Goal: Task Accomplishment & Management: Use online tool/utility

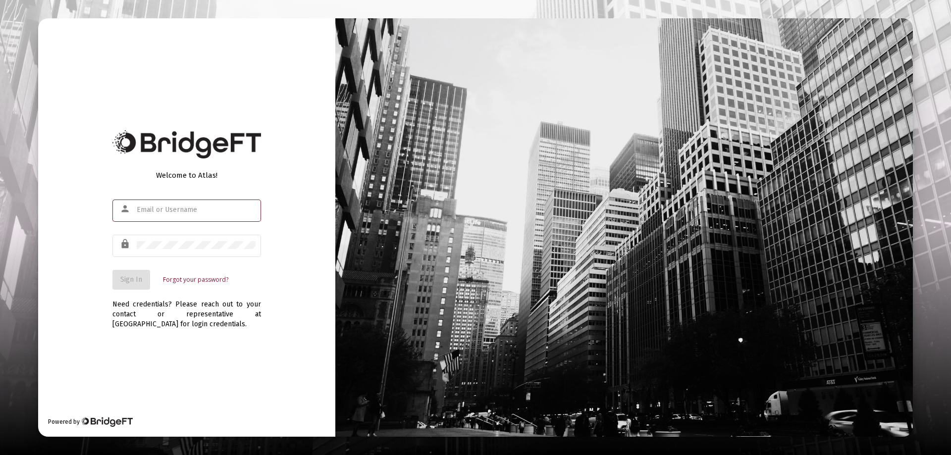
click at [158, 211] on input "text" at bounding box center [196, 210] width 119 height 8
type input "[PERSON_NAME][EMAIL_ADDRESS][DOMAIN_NAME]"
click at [131, 280] on span "Sign In" at bounding box center [131, 279] width 22 height 8
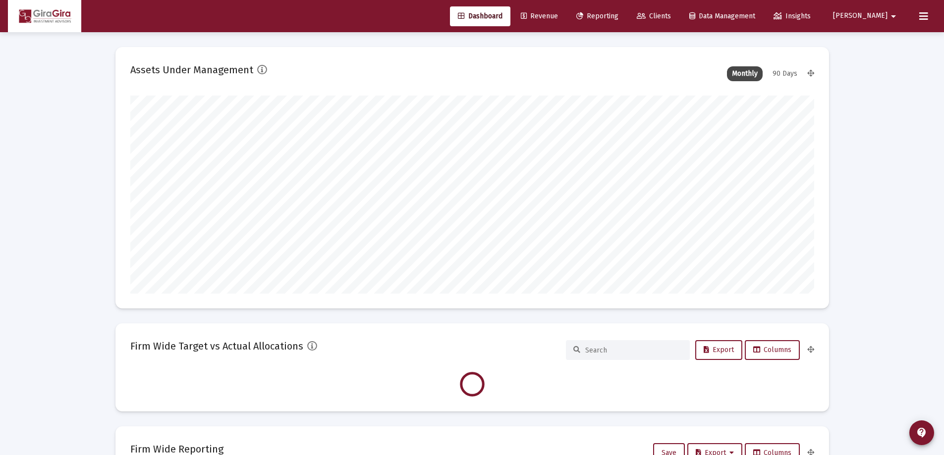
scroll to position [198, 684]
type input "[DATE]"
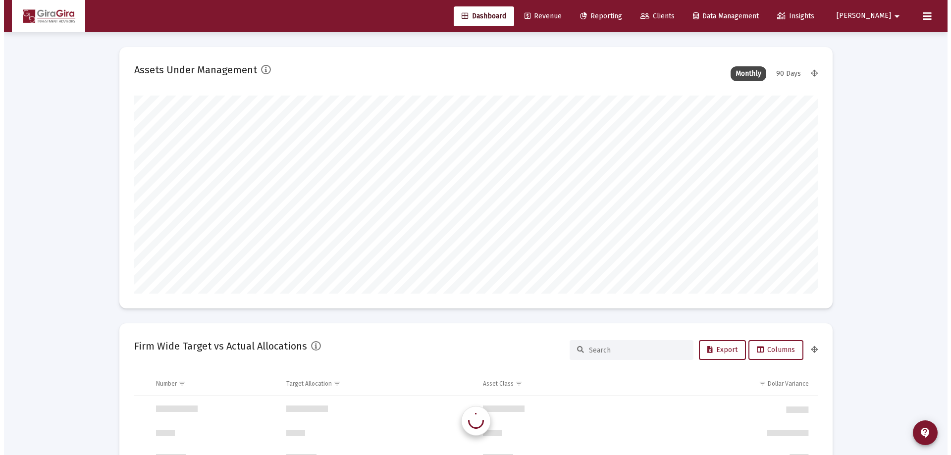
scroll to position [951, 0]
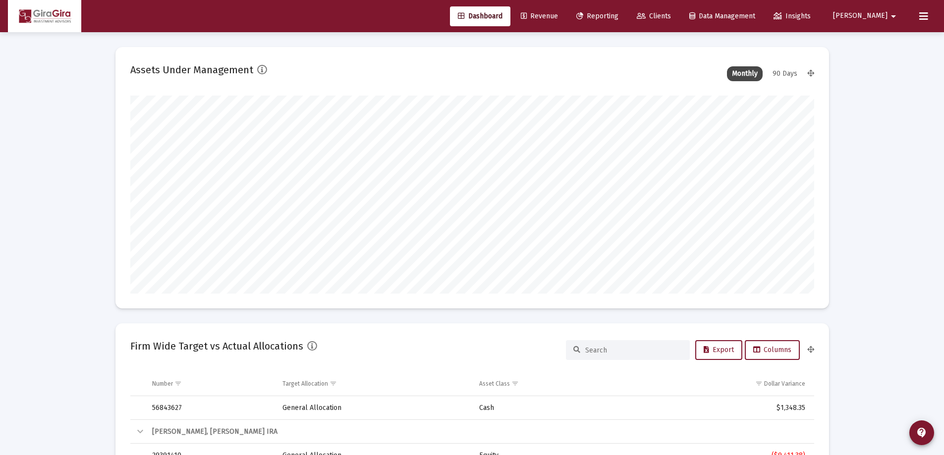
click at [618, 17] on span "Reporting" at bounding box center [597, 16] width 42 height 8
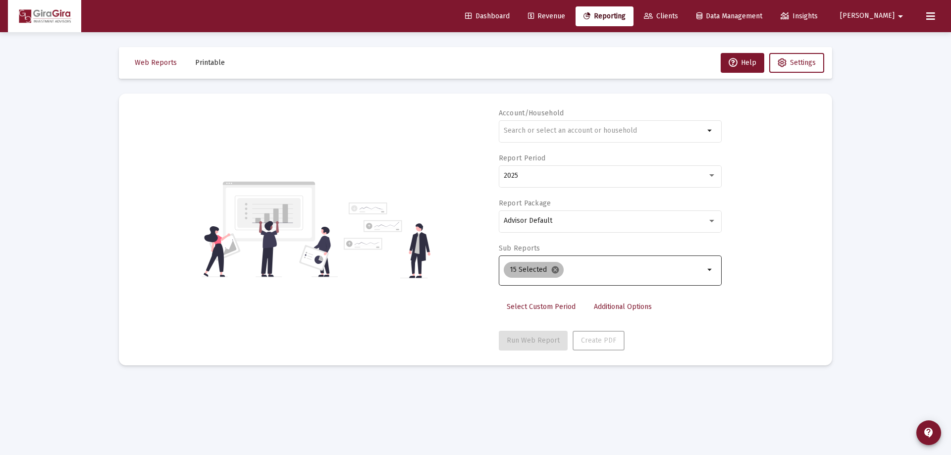
click at [553, 270] on mat-icon "cancel" at bounding box center [555, 270] width 9 height 9
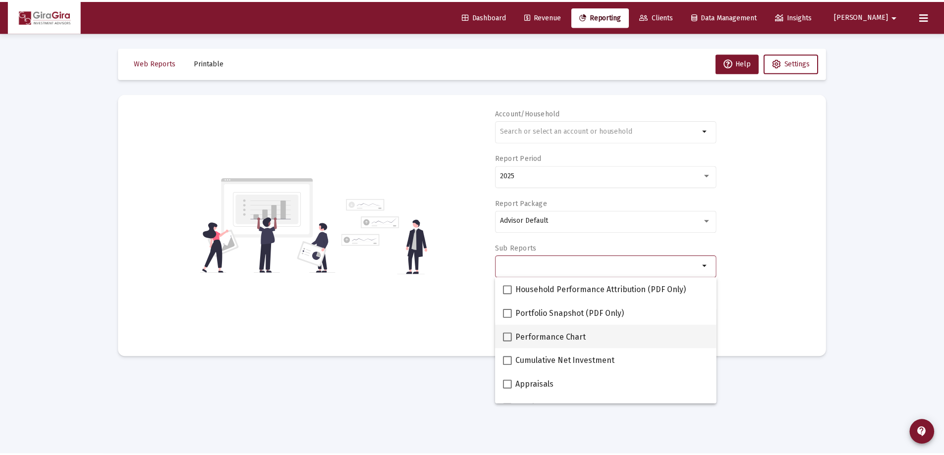
scroll to position [99, 0]
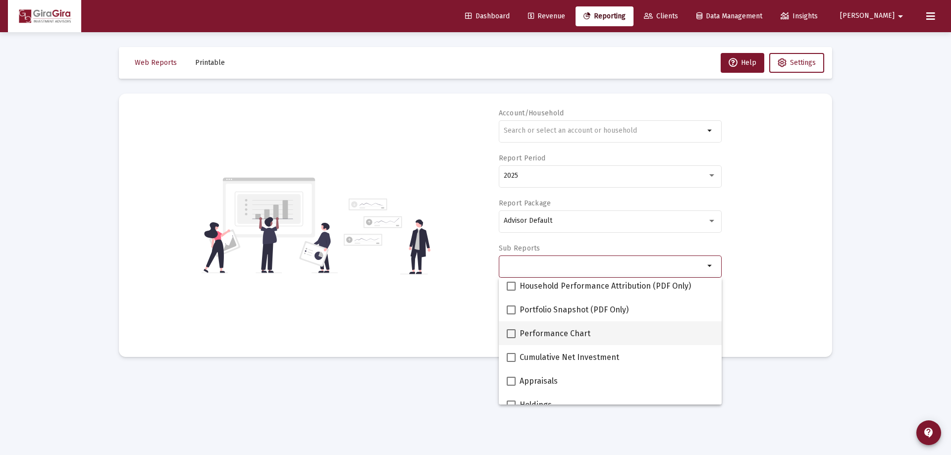
click at [510, 331] on span at bounding box center [511, 333] width 9 height 9
click at [511, 338] on input "Performance Chart" at bounding box center [511, 338] width 0 height 0
checkbox input "true"
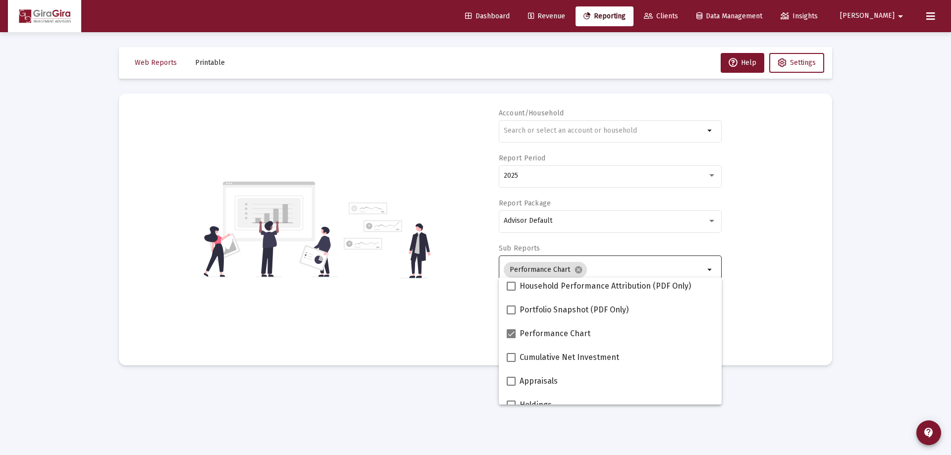
click at [783, 272] on div "Account/Household arrow_drop_down Report Period 2025 Report Package Advisor Def…" at bounding box center [476, 229] width 684 height 242
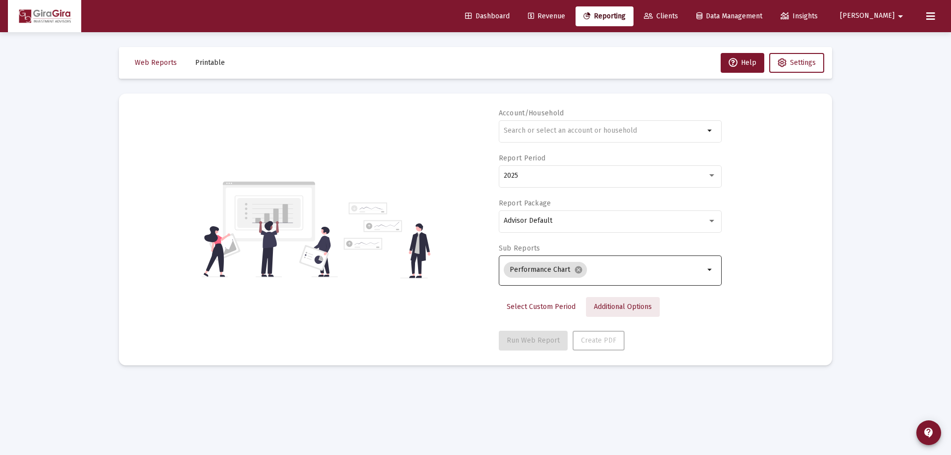
click at [614, 307] on span "Additional Options" at bounding box center [623, 307] width 58 height 8
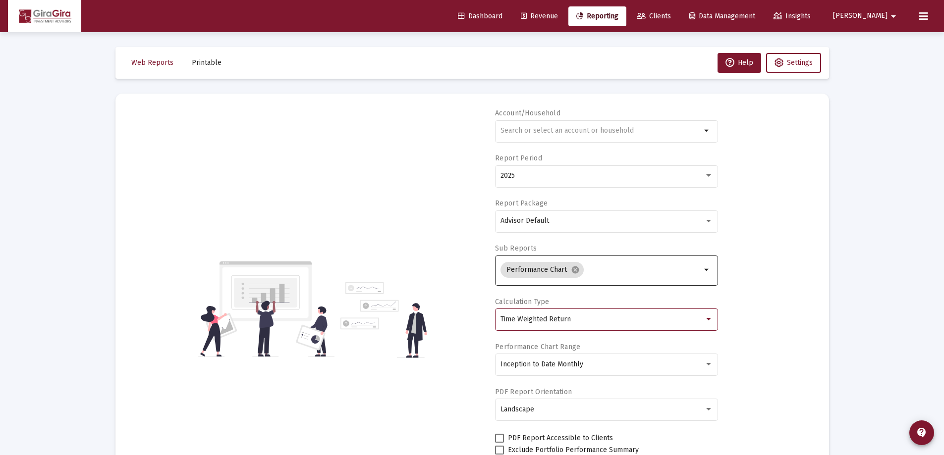
click at [563, 321] on span "Time Weighted Return" at bounding box center [535, 319] width 70 height 8
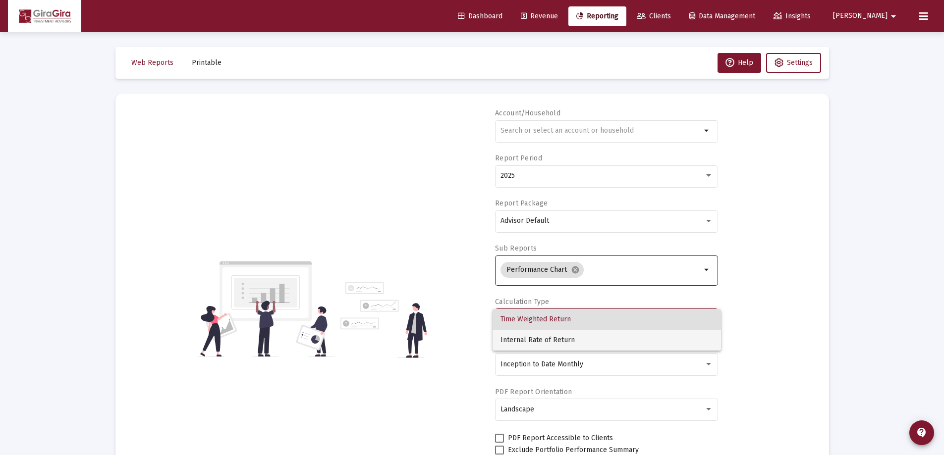
click at [557, 343] on span "Internal Rate of Return" at bounding box center [606, 340] width 213 height 21
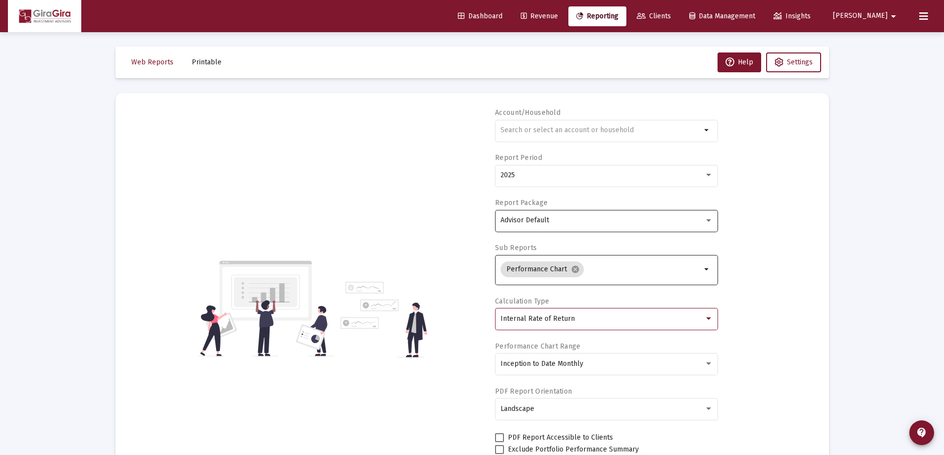
scroll to position [0, 0]
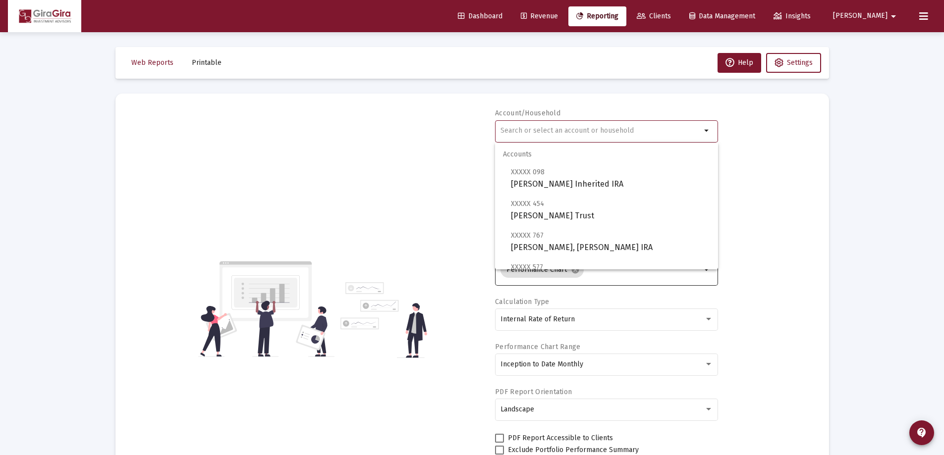
click at [511, 132] on input "text" at bounding box center [600, 131] width 201 height 8
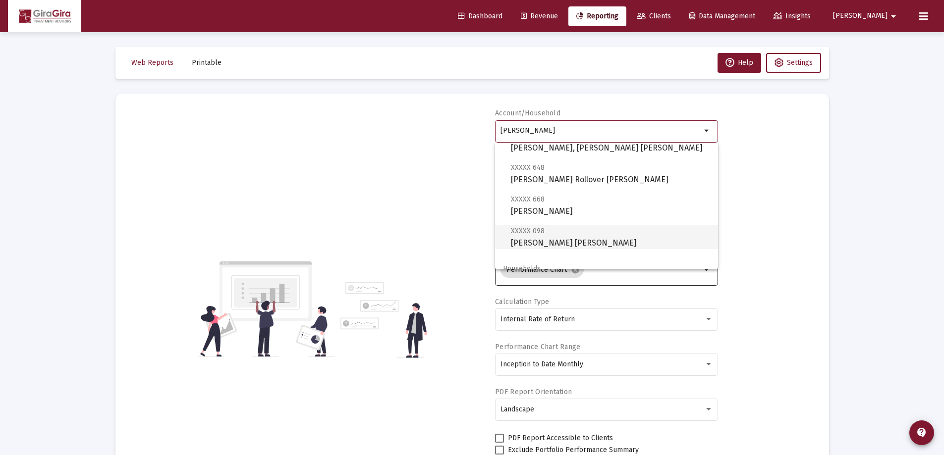
scroll to position [71, 0]
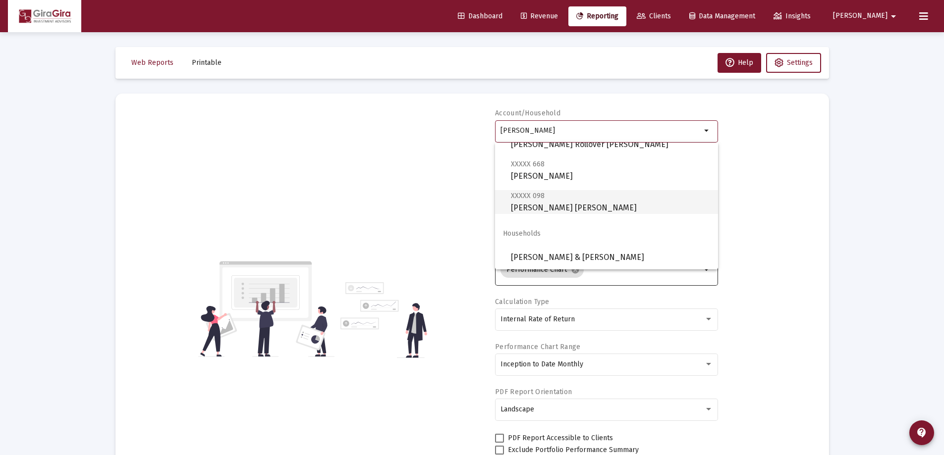
click at [559, 201] on span "XXXXX 098 [PERSON_NAME] [PERSON_NAME]" at bounding box center [610, 202] width 199 height 24
type input "[PERSON_NAME] [PERSON_NAME]"
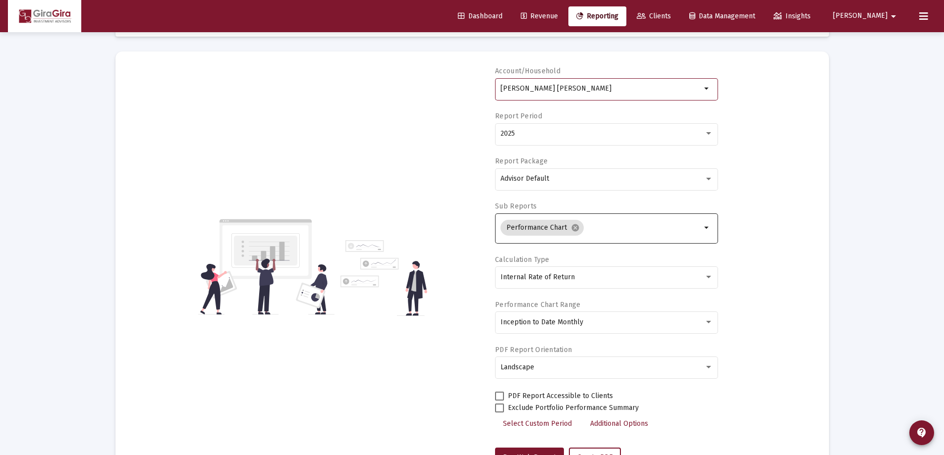
scroll to position [84, 0]
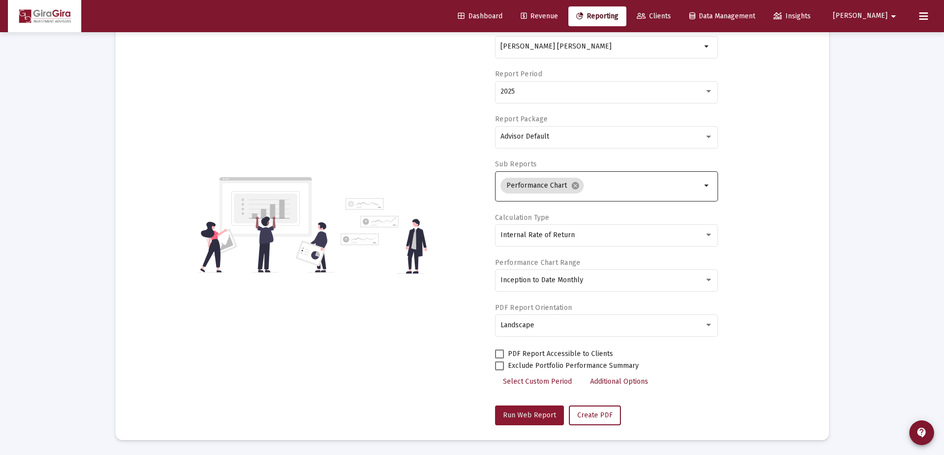
click at [532, 414] on span "Run Web Report" at bounding box center [529, 415] width 53 height 8
select select "View all"
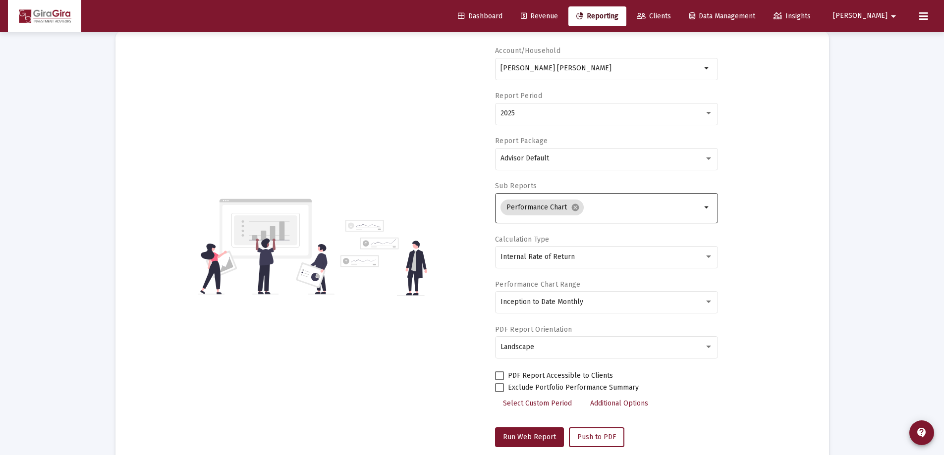
scroll to position [0, 0]
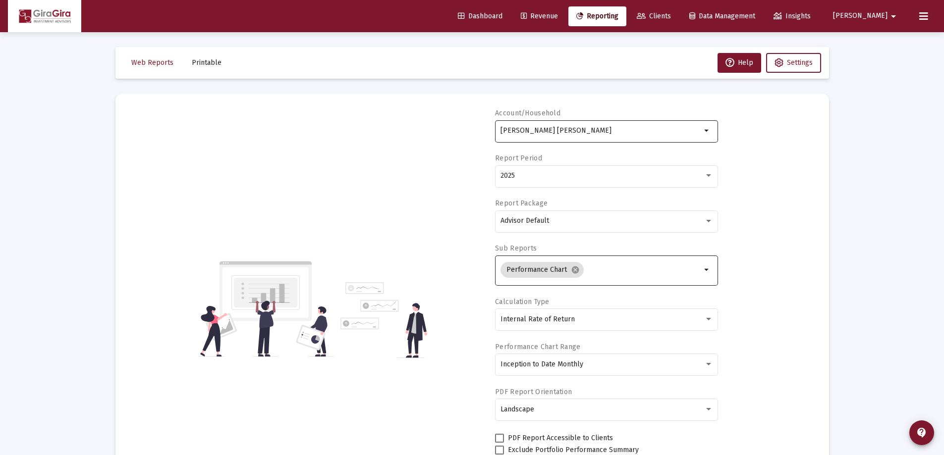
click at [524, 131] on input "[PERSON_NAME] [PERSON_NAME]" at bounding box center [600, 131] width 201 height 8
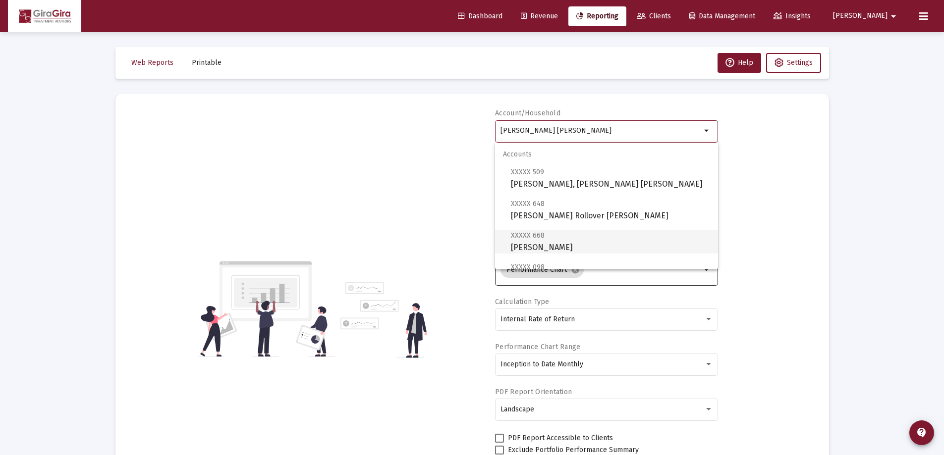
click at [571, 241] on span "XXXXX 668 [PERSON_NAME]" at bounding box center [610, 241] width 199 height 24
type input "[PERSON_NAME]"
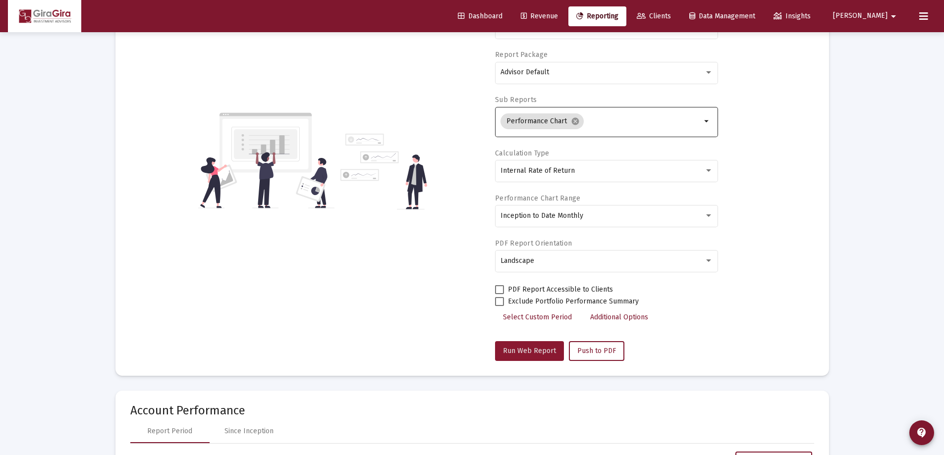
click at [540, 343] on button "Run Web Report" at bounding box center [529, 351] width 69 height 20
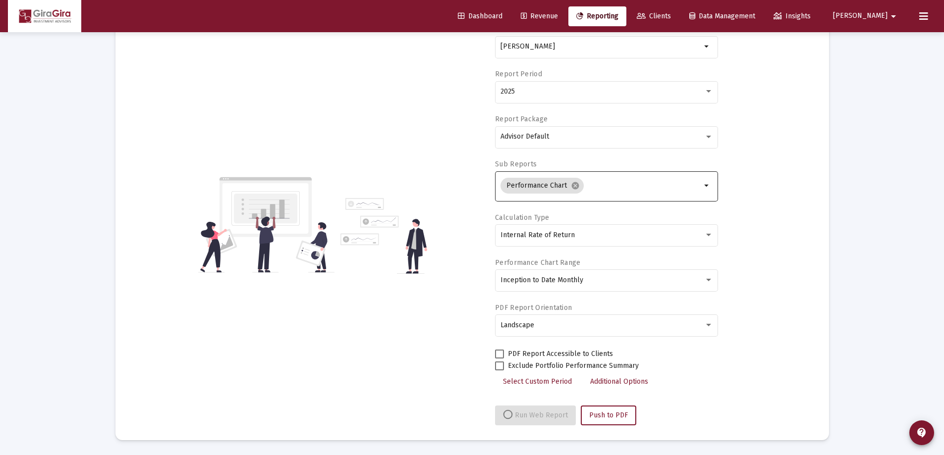
scroll to position [149, 0]
select select "View all"
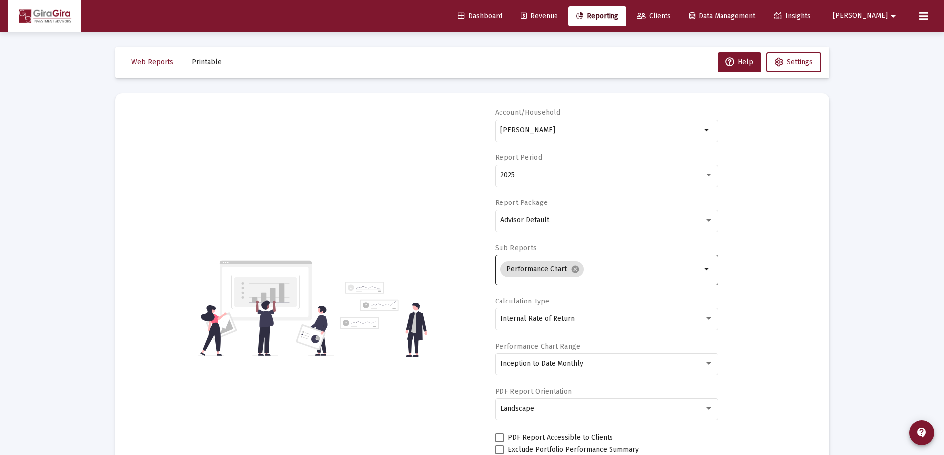
scroll to position [0, 0]
click at [530, 128] on input "[PERSON_NAME]" at bounding box center [600, 131] width 201 height 8
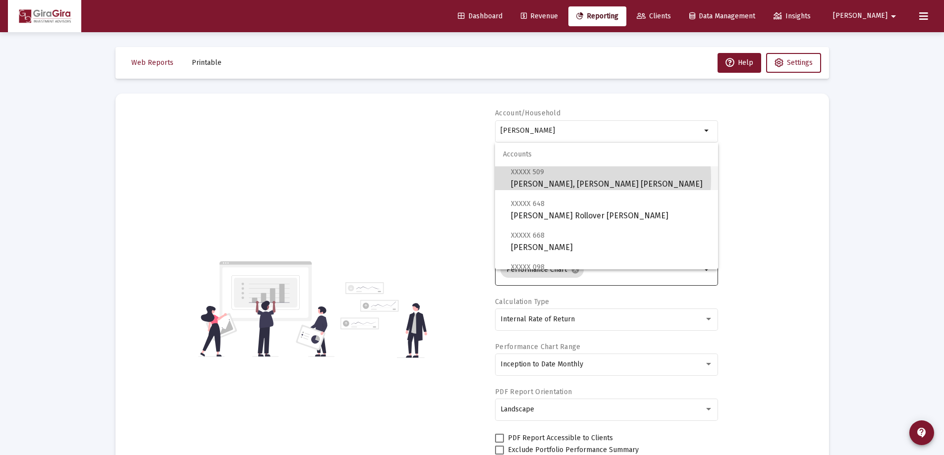
click at [547, 178] on span "XXXXX 509 [PERSON_NAME], [PERSON_NAME] [PERSON_NAME]" at bounding box center [610, 178] width 199 height 24
type input "[PERSON_NAME], [PERSON_NAME] [PERSON_NAME]"
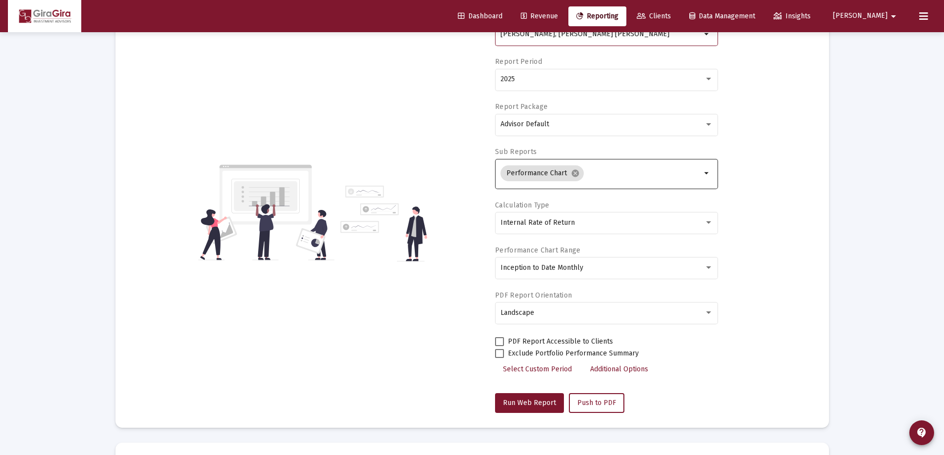
scroll to position [99, 0]
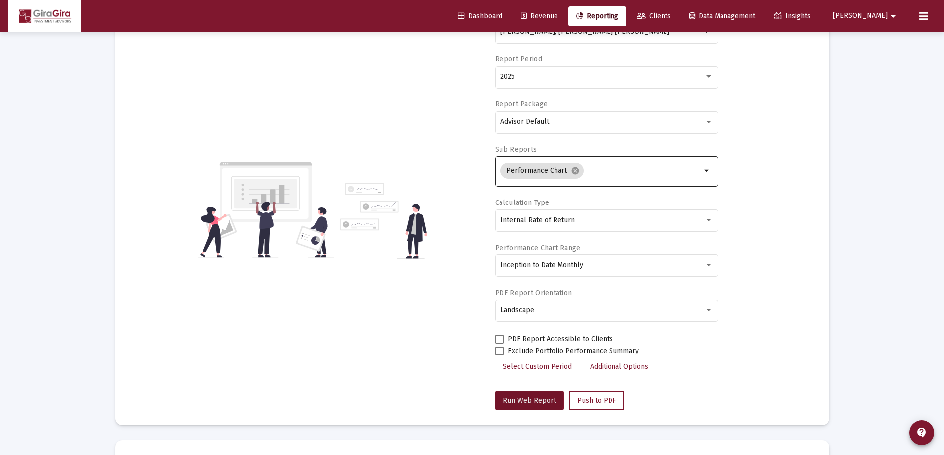
click at [528, 397] on span "Run Web Report" at bounding box center [529, 400] width 53 height 8
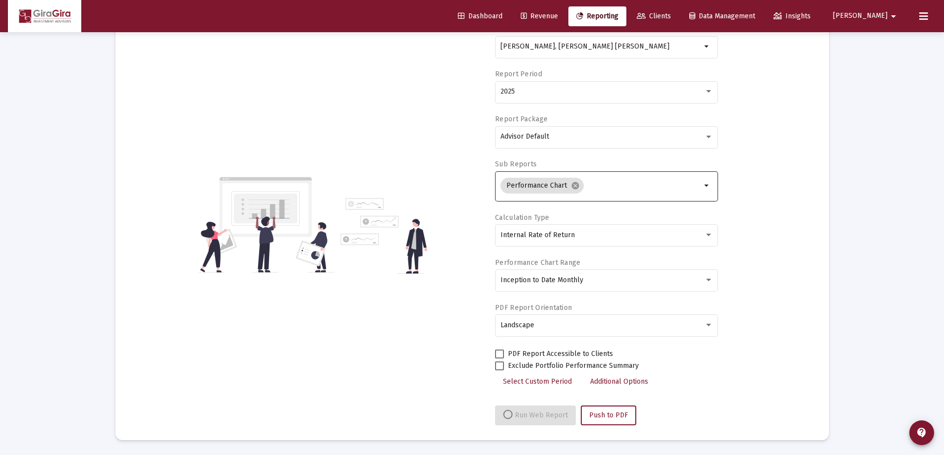
select select "View all"
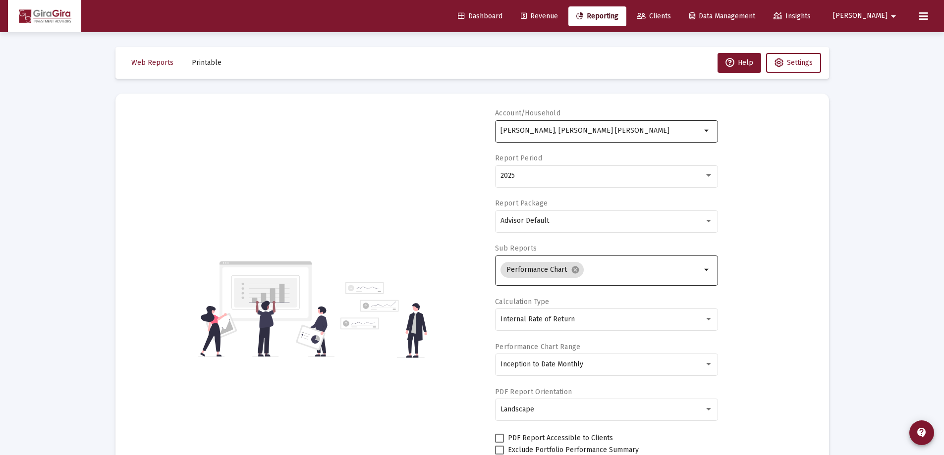
click at [536, 130] on input "[PERSON_NAME], [PERSON_NAME] [PERSON_NAME]" at bounding box center [600, 131] width 201 height 8
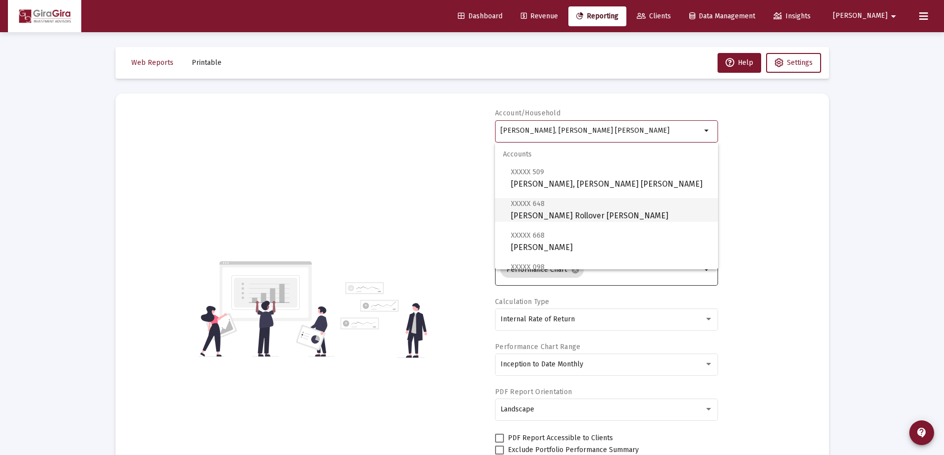
click at [555, 210] on span "XXXXX 648 [PERSON_NAME] Rollover [PERSON_NAME]" at bounding box center [610, 210] width 199 height 24
type input "[PERSON_NAME] Rollover [PERSON_NAME]"
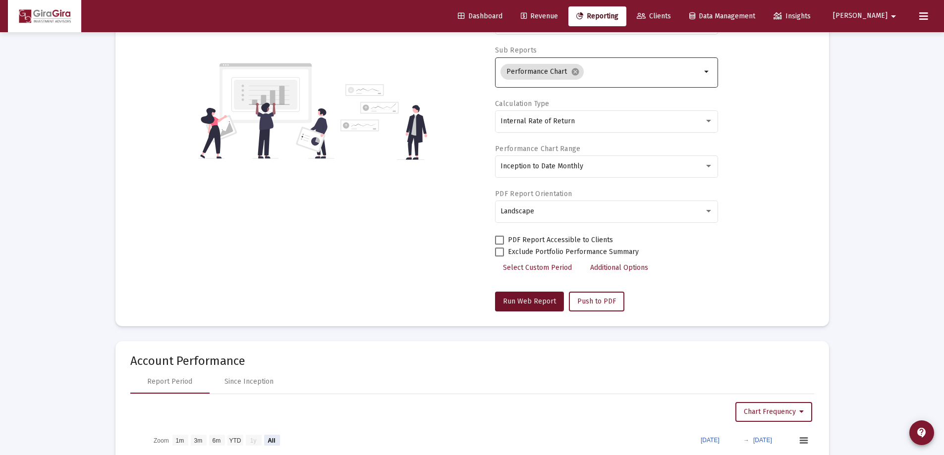
click at [529, 299] on span "Run Web Report" at bounding box center [529, 301] width 53 height 8
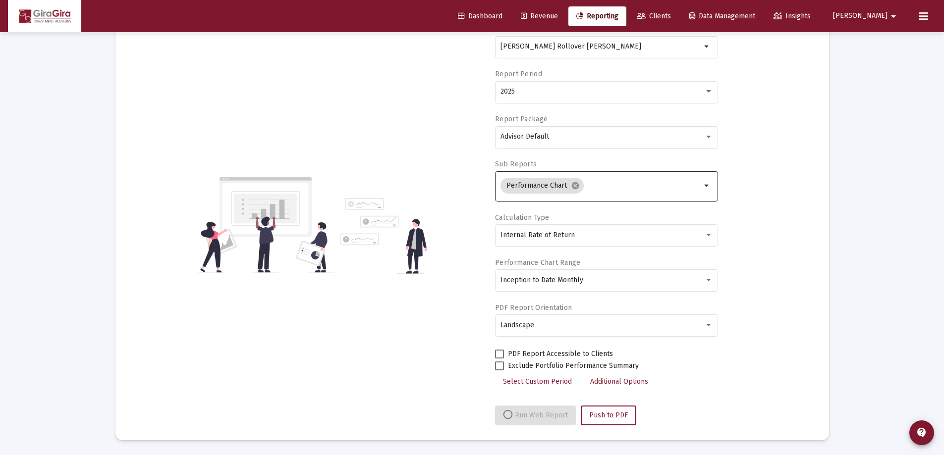
scroll to position [198, 0]
select select "View all"
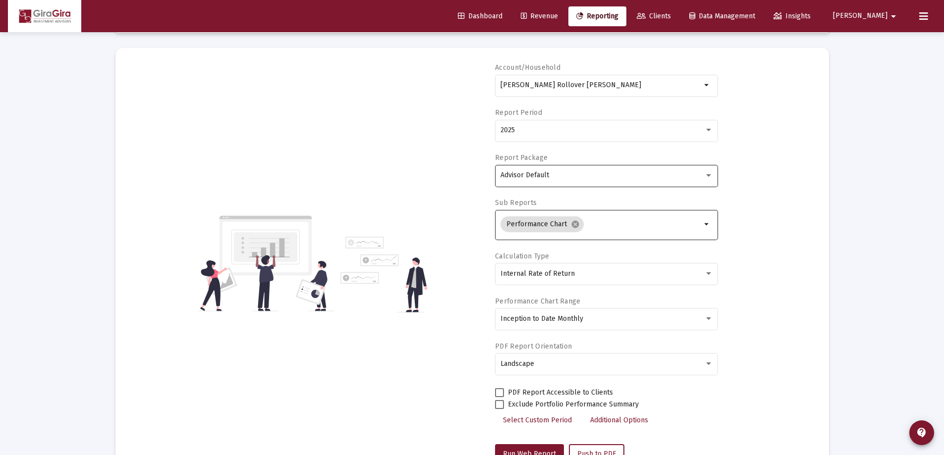
scroll to position [0, 0]
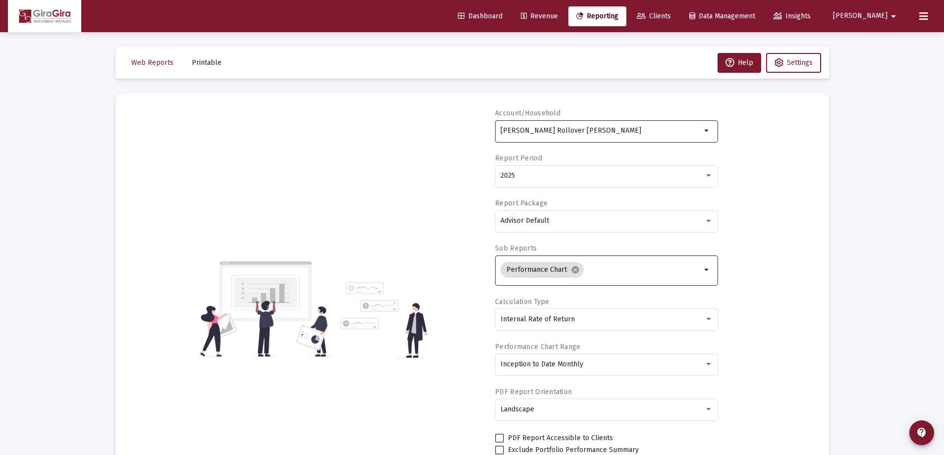
click at [541, 127] on input "[PERSON_NAME] Rollover [PERSON_NAME]" at bounding box center [600, 131] width 201 height 8
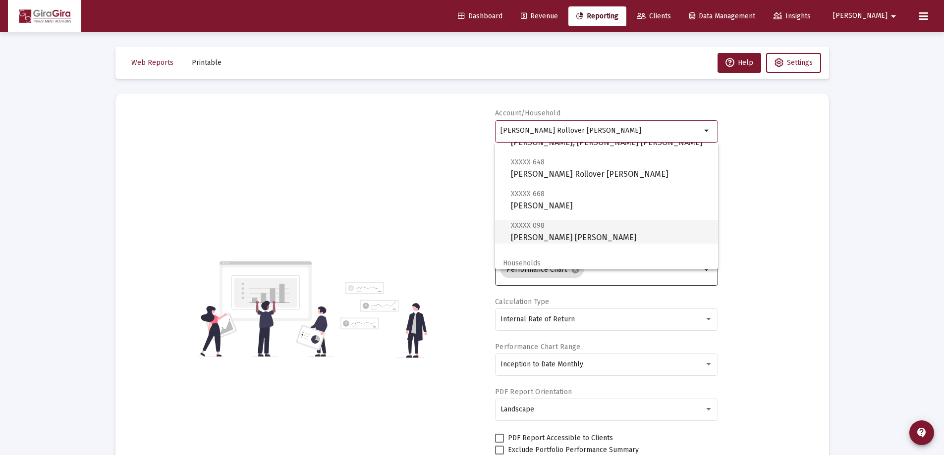
scroll to position [71, 0]
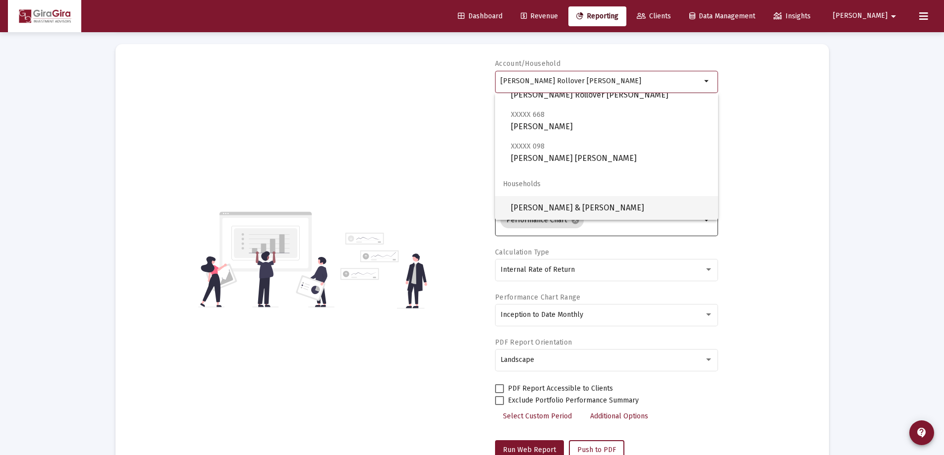
click at [593, 207] on span "[PERSON_NAME] & [PERSON_NAME]" at bounding box center [610, 208] width 199 height 24
type input "[PERSON_NAME] & [PERSON_NAME]"
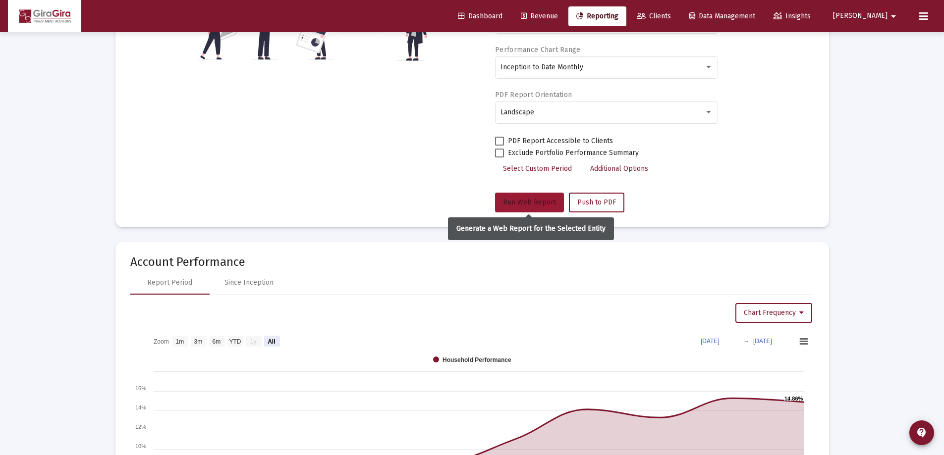
click at [529, 200] on span "Run Web Report" at bounding box center [529, 202] width 53 height 8
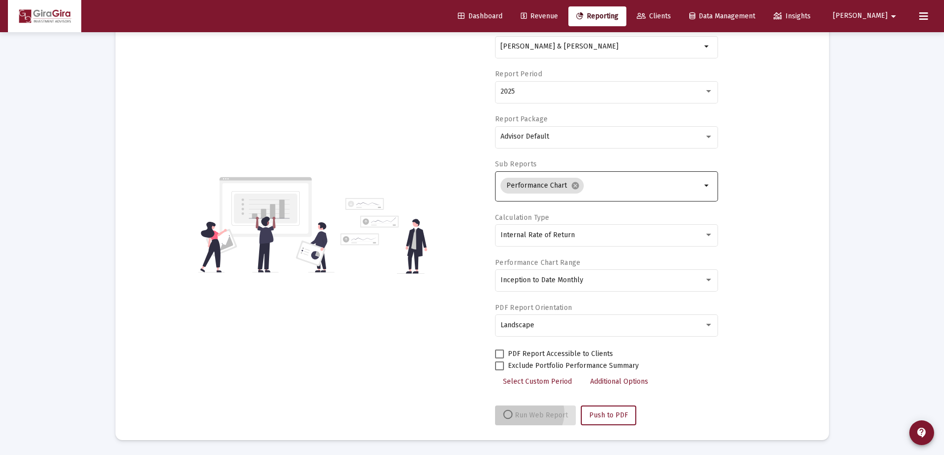
scroll to position [84, 0]
select select "View all"
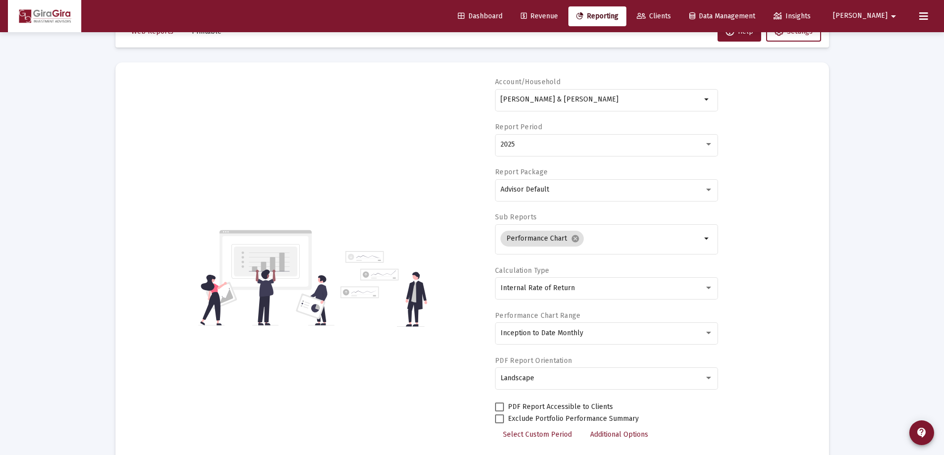
scroll to position [0, 0]
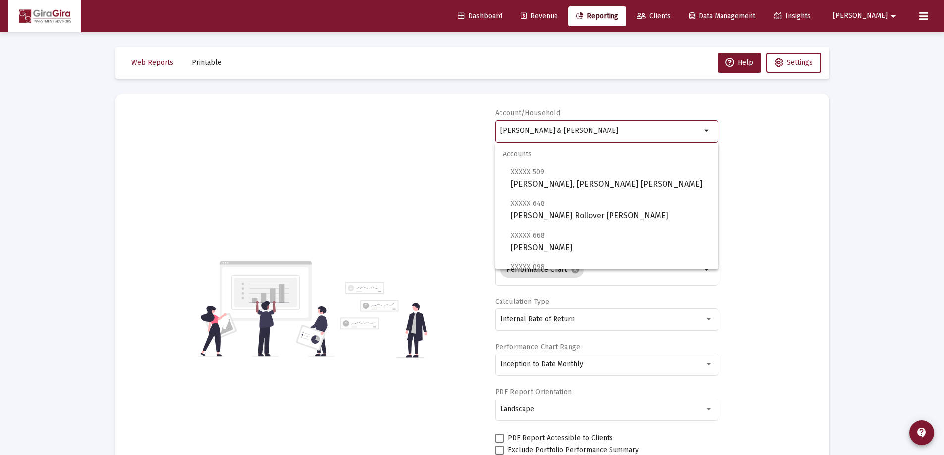
drag, startPoint x: 501, startPoint y: 128, endPoint x: 828, endPoint y: 136, distance: 327.1
click at [824, 134] on mat-card "Account/Household [PERSON_NAME] & [PERSON_NAME] Household arrow_drop_down Repor…" at bounding box center [471, 309] width 713 height 431
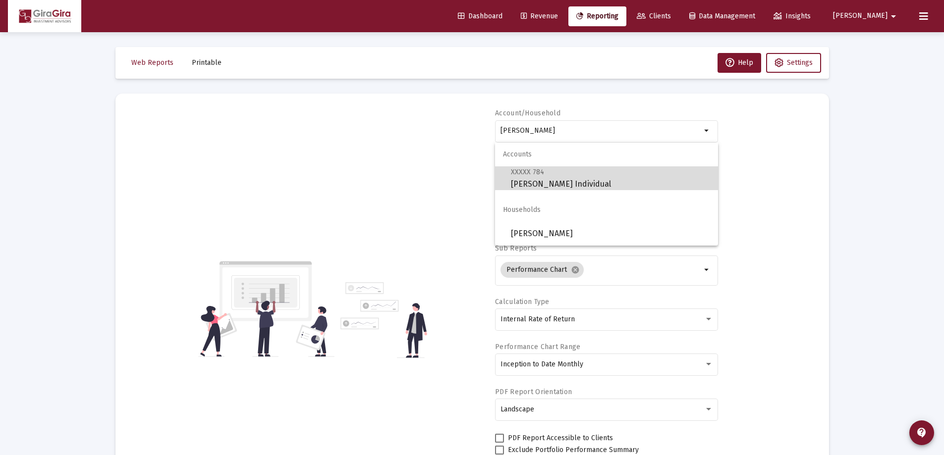
click at [538, 182] on span "XXXXX 784 [PERSON_NAME] Individual" at bounding box center [610, 178] width 199 height 24
type input "[PERSON_NAME] Individual"
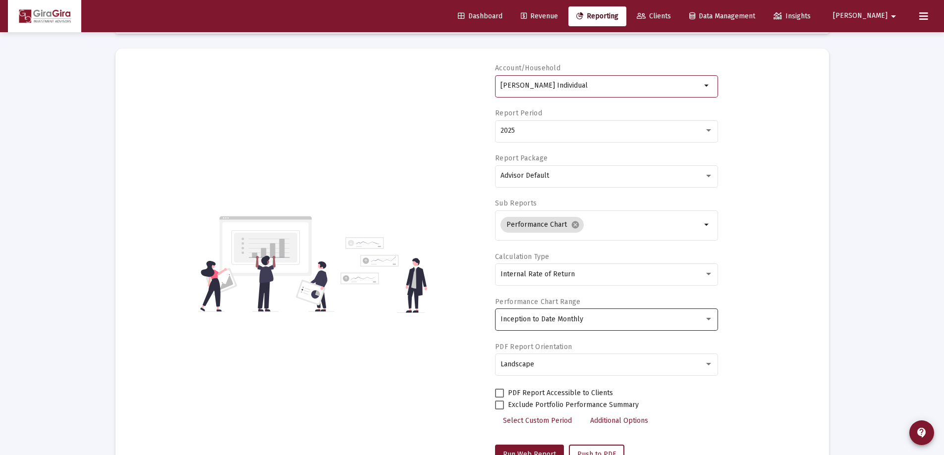
scroll to position [99, 0]
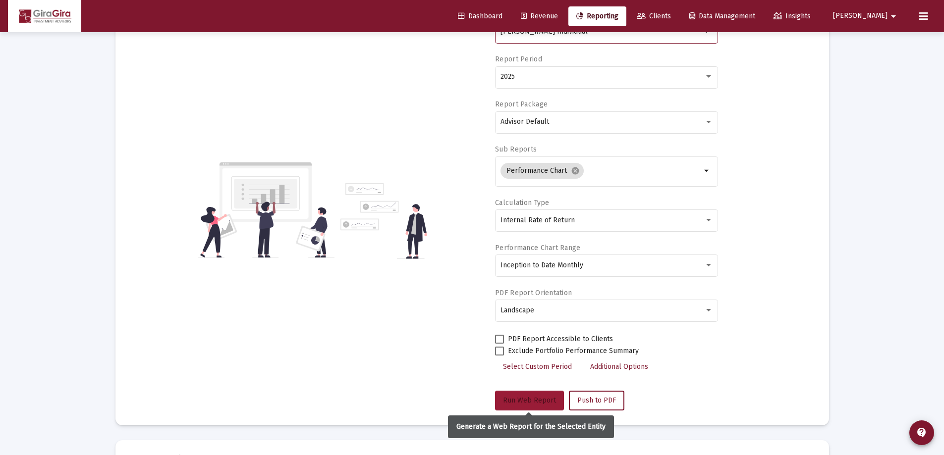
click at [515, 397] on span "Run Web Report" at bounding box center [529, 400] width 53 height 8
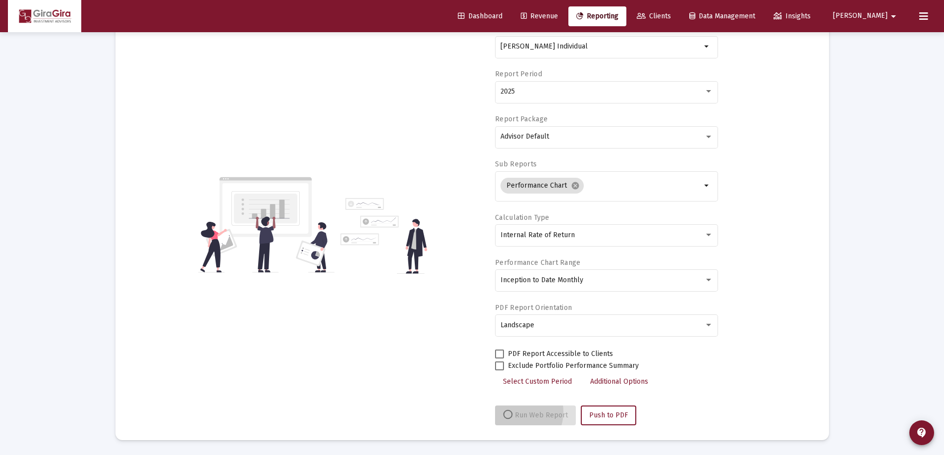
scroll to position [84, 0]
select select "View all"
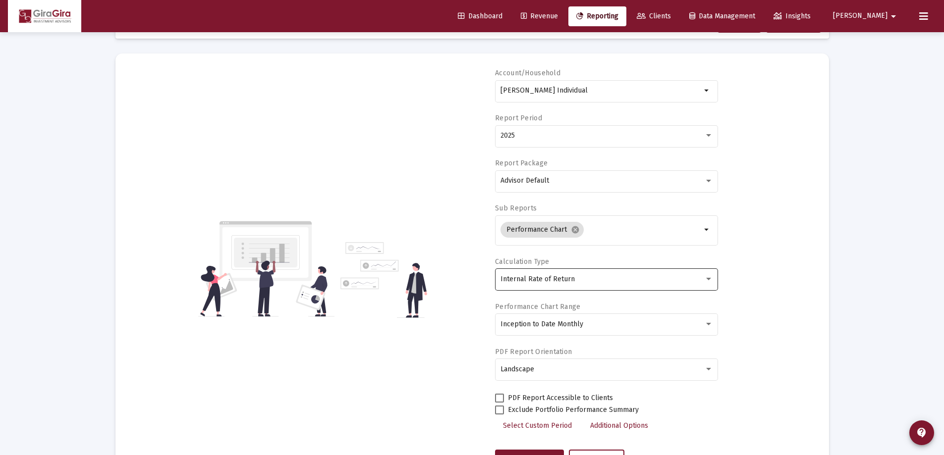
scroll to position [99, 0]
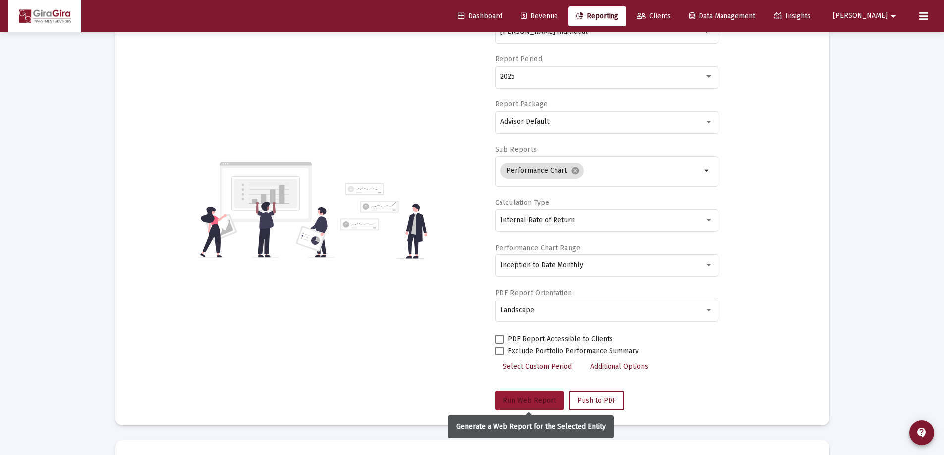
click at [541, 399] on span "Run Web Report" at bounding box center [529, 400] width 53 height 8
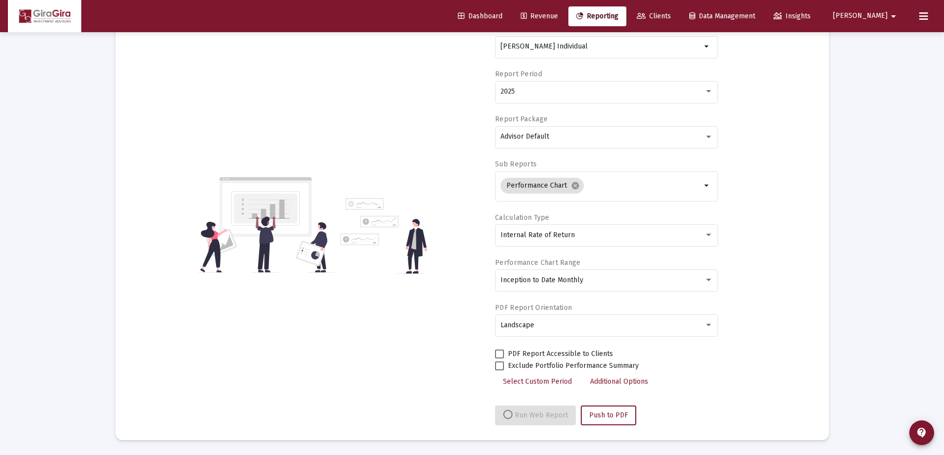
select select "View all"
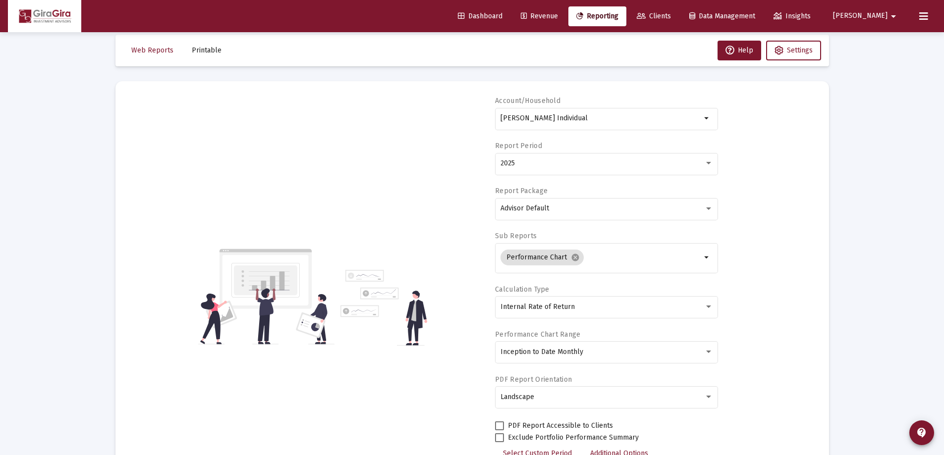
scroll to position [0, 0]
